Goal: Information Seeking & Learning: Learn about a topic

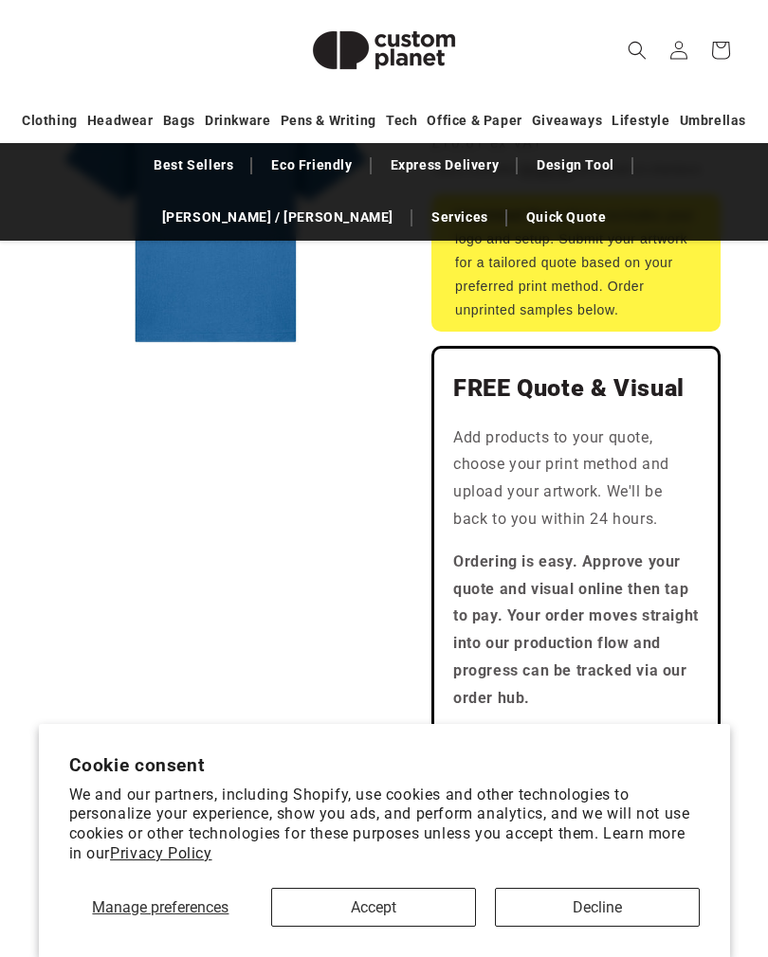
scroll to position [661, 0]
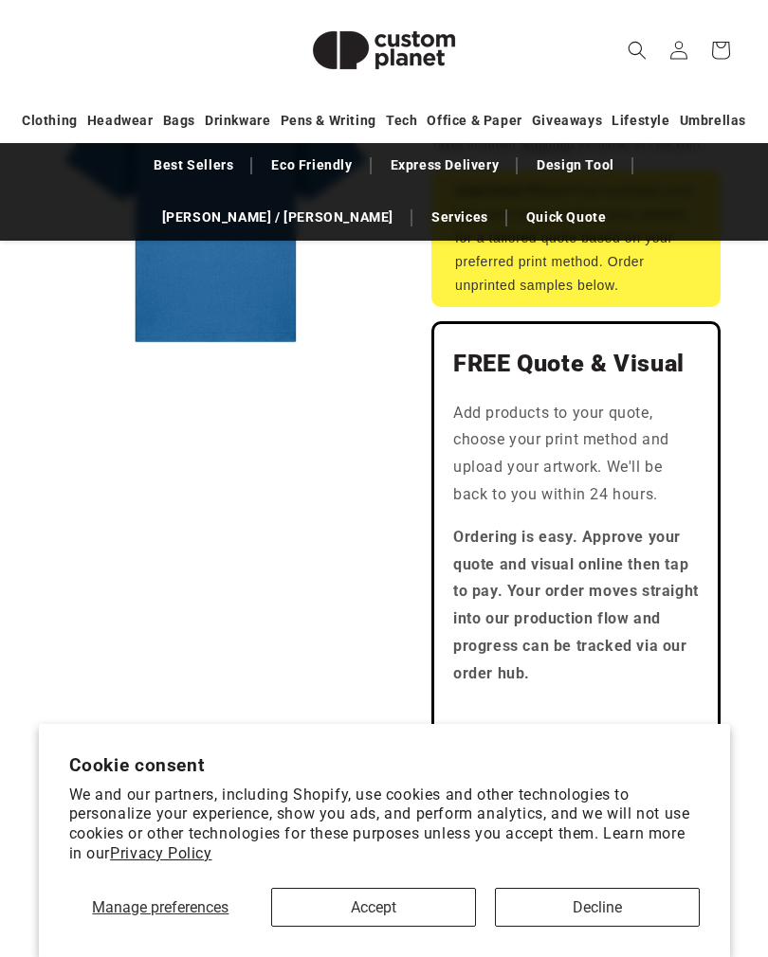
click at [393, 927] on button "Accept" at bounding box center [373, 907] width 205 height 39
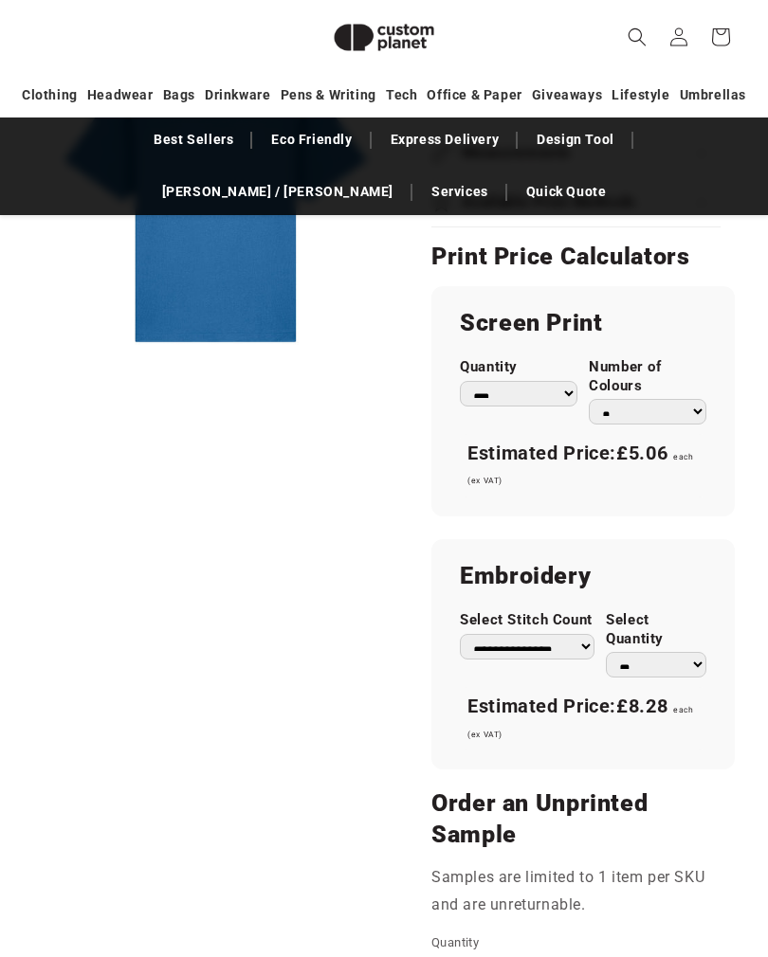
scroll to position [1381, 0]
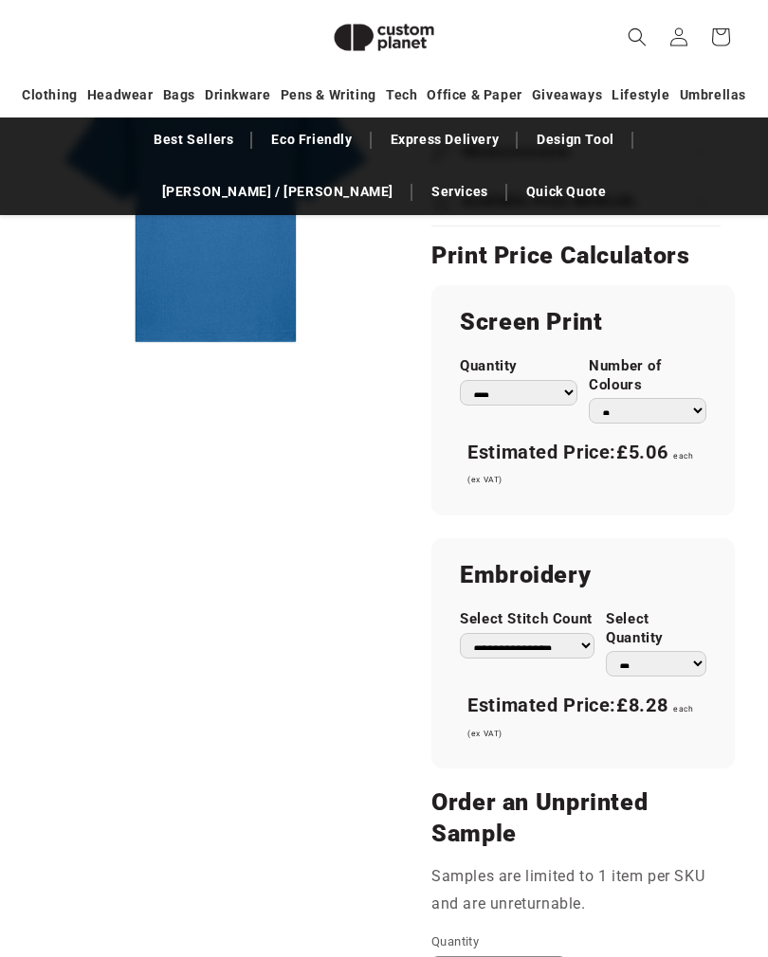
click at [690, 398] on select "* * * * * * *" at bounding box center [648, 411] width 118 height 26
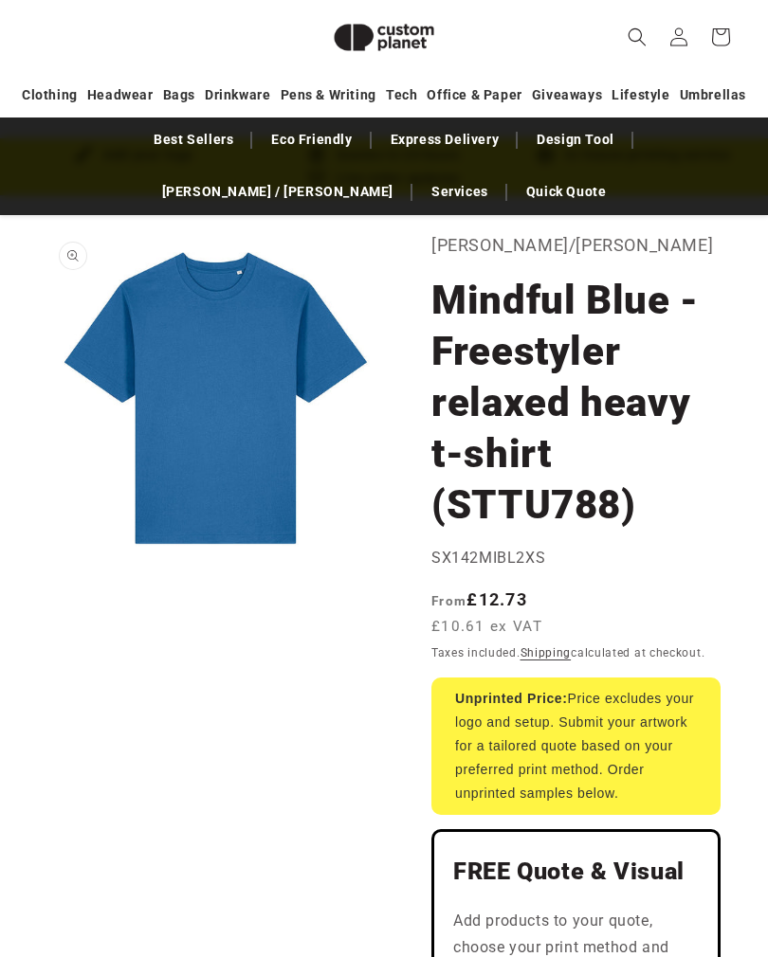
scroll to position [0, 0]
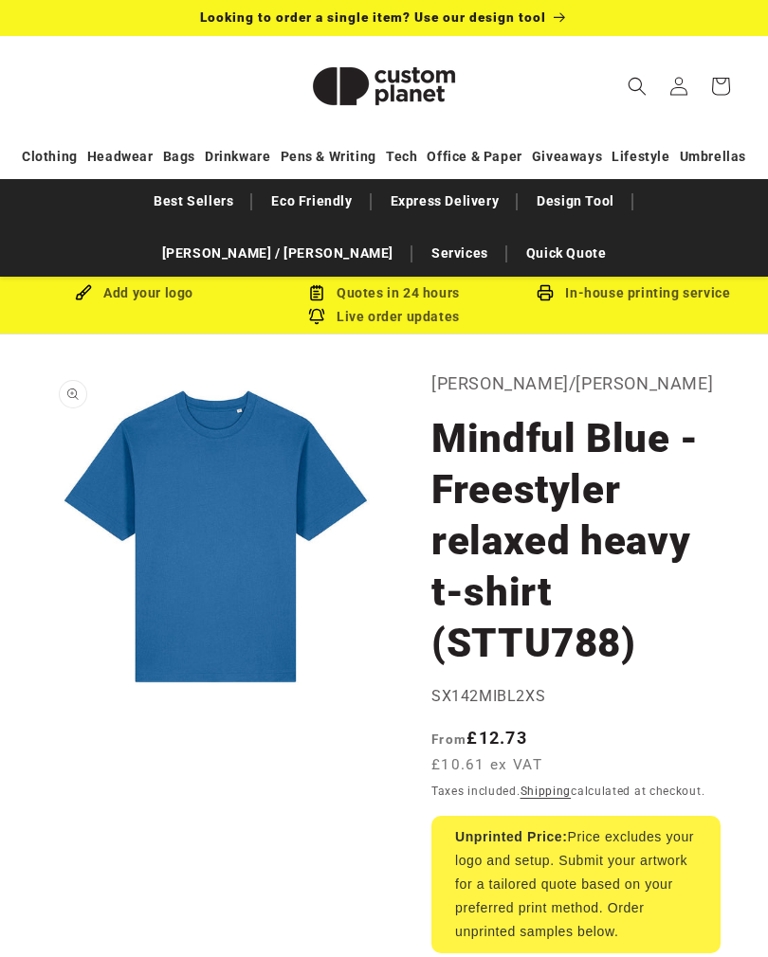
click at [144, 208] on link "Best Sellers" at bounding box center [193, 201] width 99 height 33
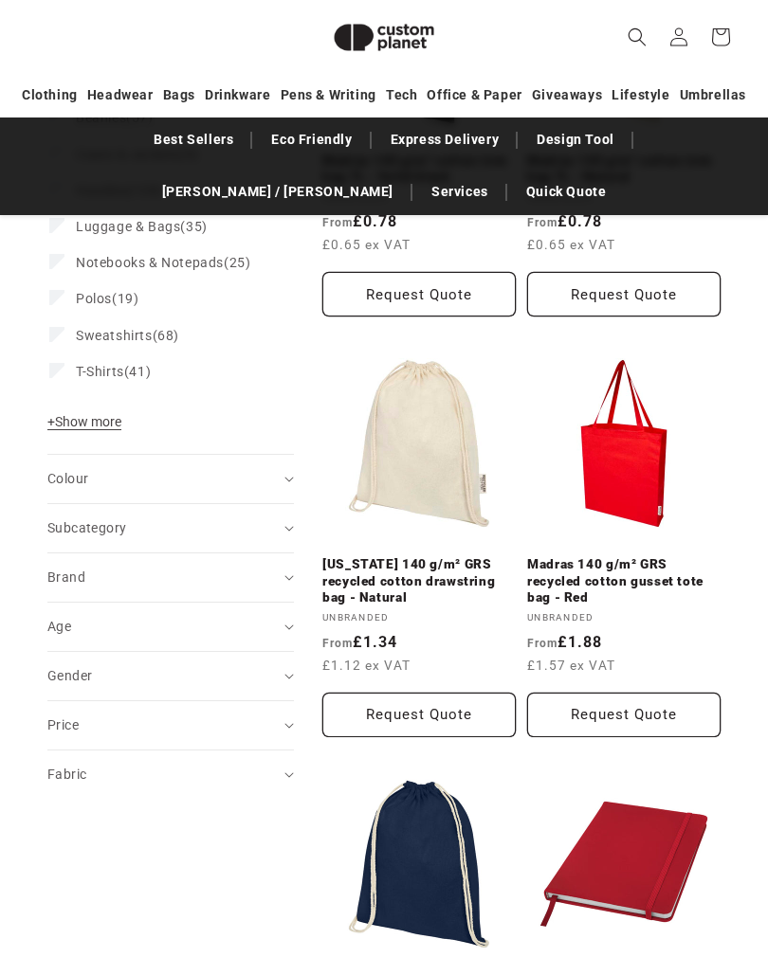
scroll to position [521, 0]
click at [124, 380] on label "T-Shirts (41) T-Shirts (41 products)" at bounding box center [164, 372] width 231 height 36
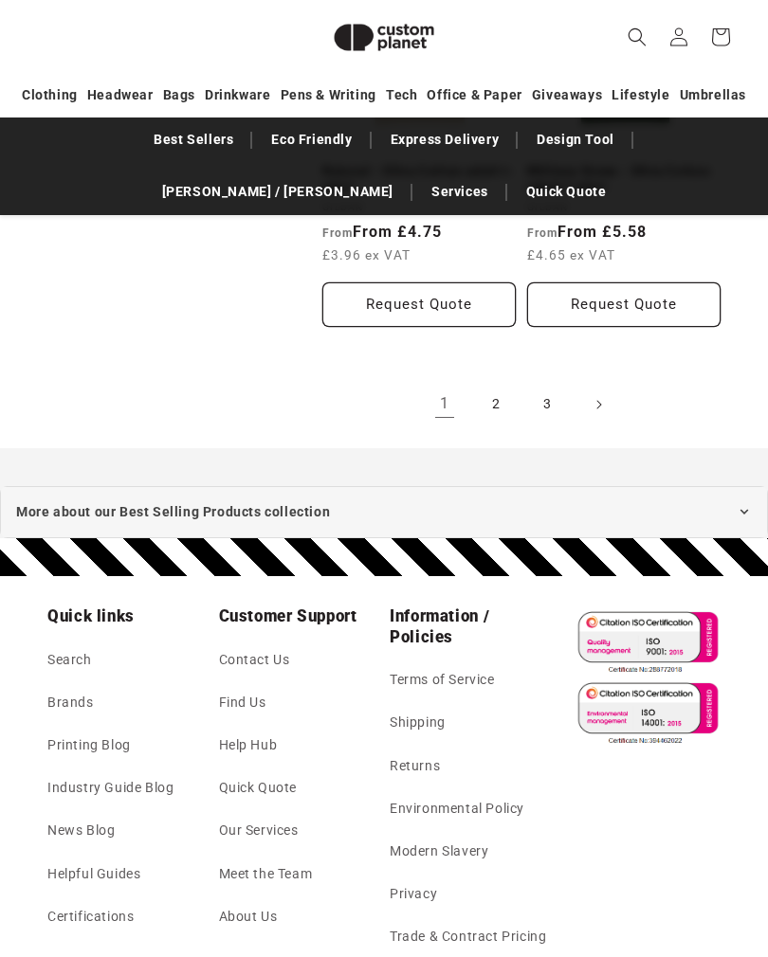
scroll to position [4141, 0]
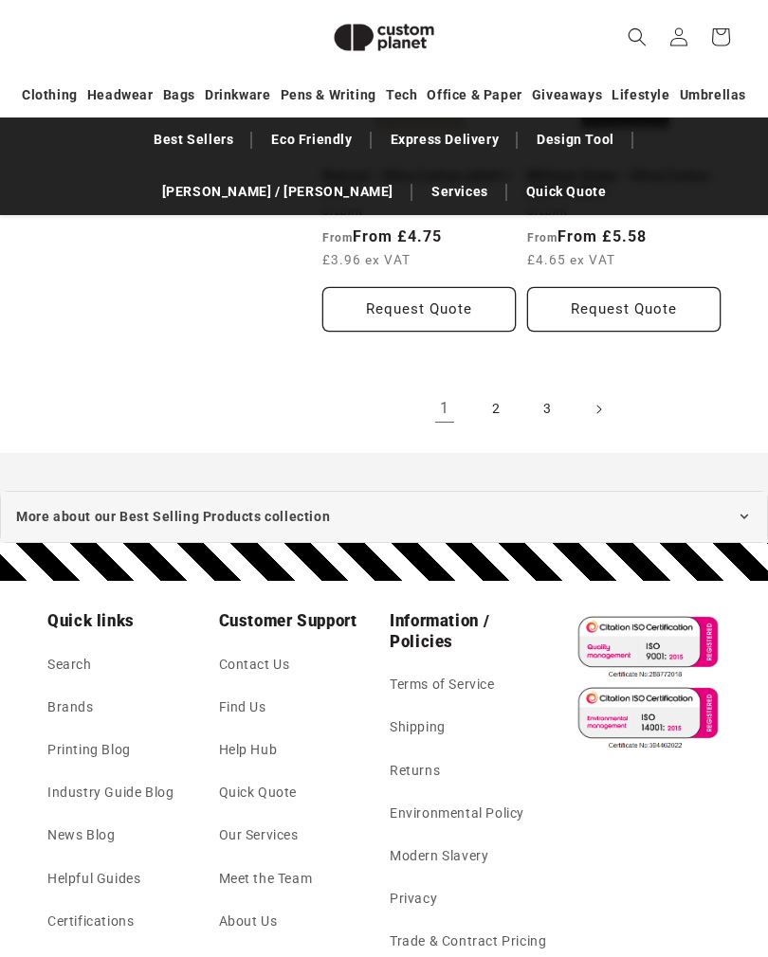
click at [491, 394] on link "2" at bounding box center [496, 410] width 42 height 42
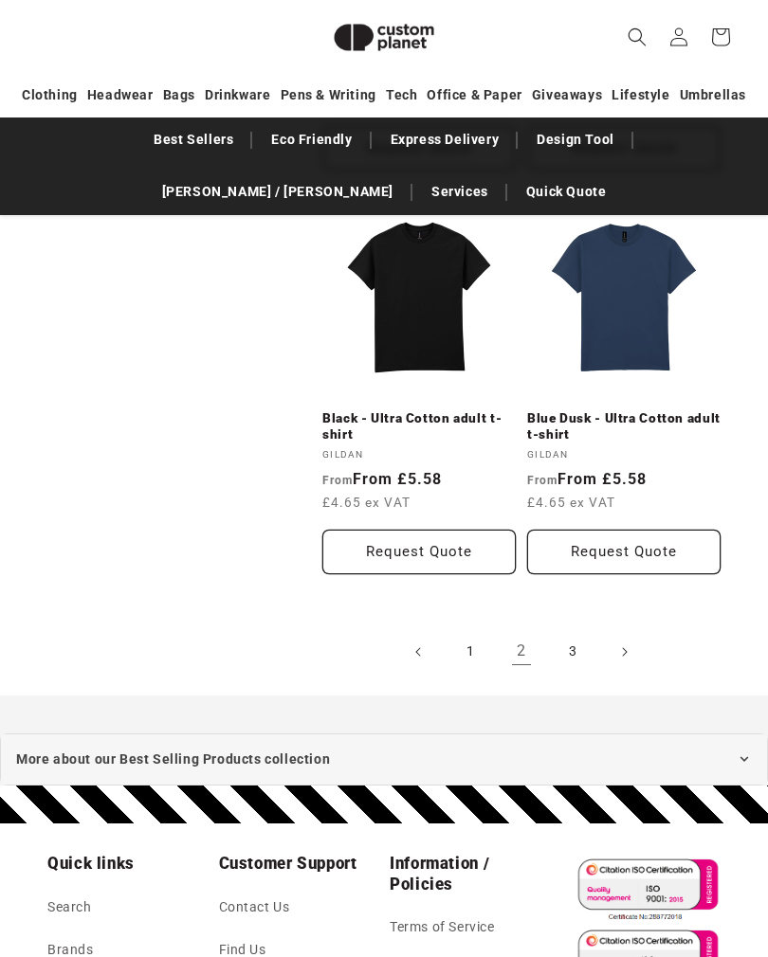
scroll to position [3890, 0]
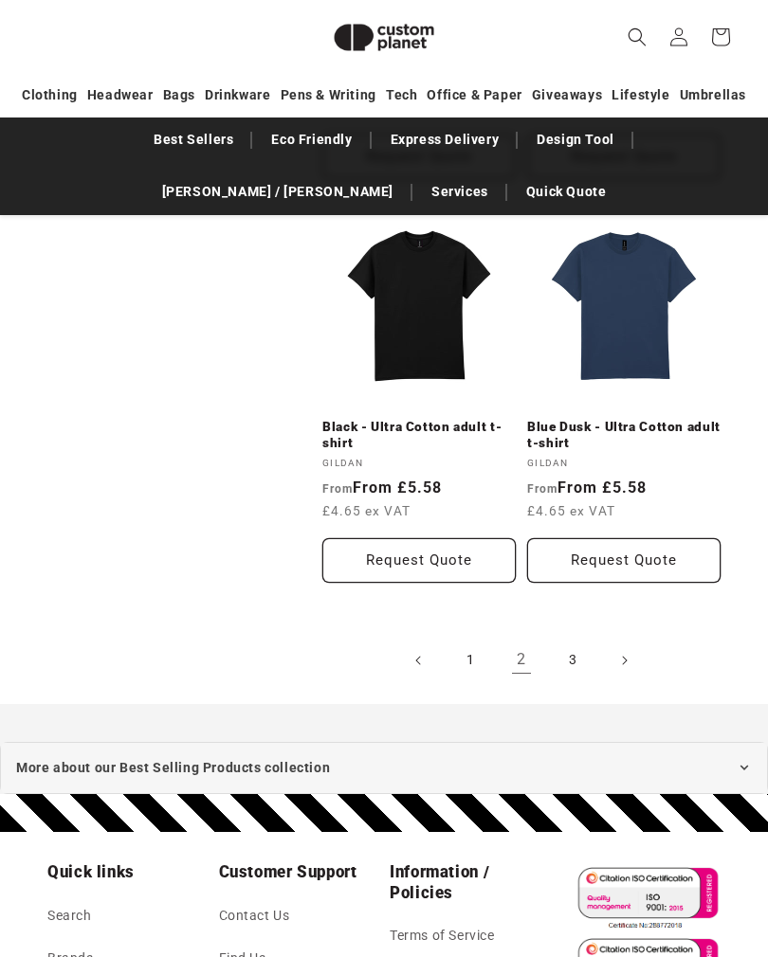
click at [578, 645] on link "3" at bounding box center [573, 661] width 42 height 42
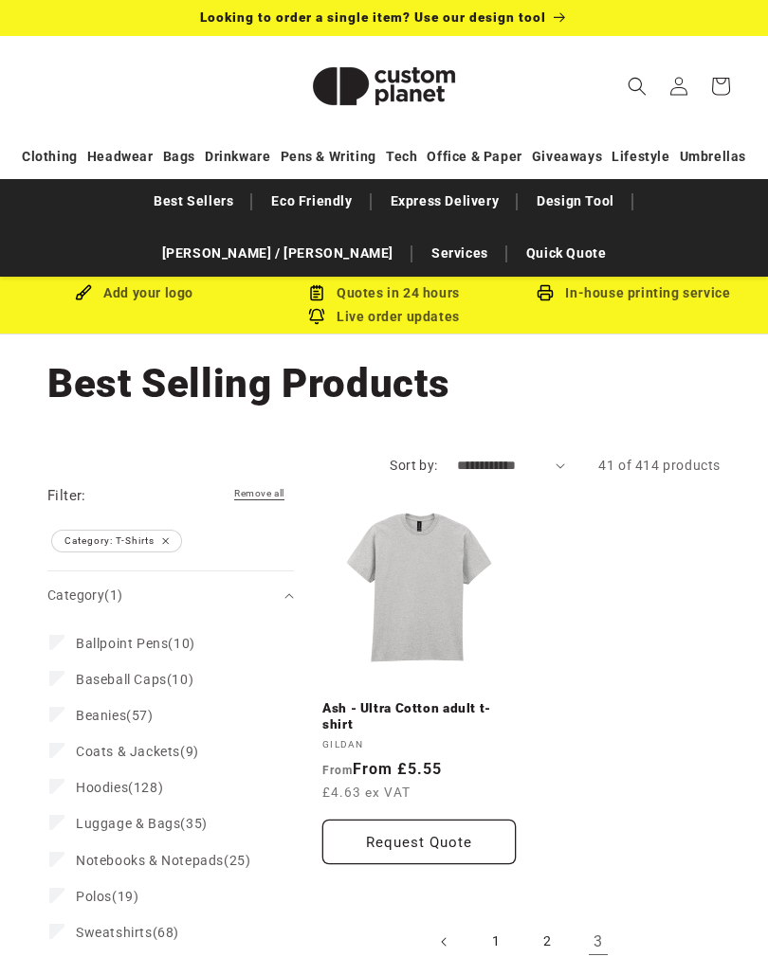
scroll to position [66, 0]
